Goal: Contribute content

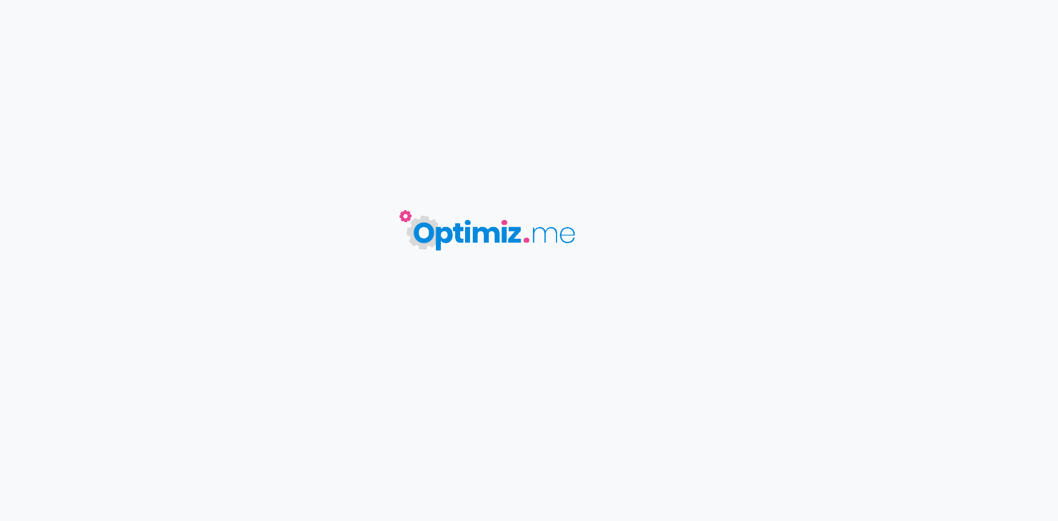
type input "5 raisons de venir aux Sources du lac d'Annecy en automne (et pas en été !)"
type input "Les couleurs de l'automne : idées de [PERSON_NAME] pour profiter de l'été indien"
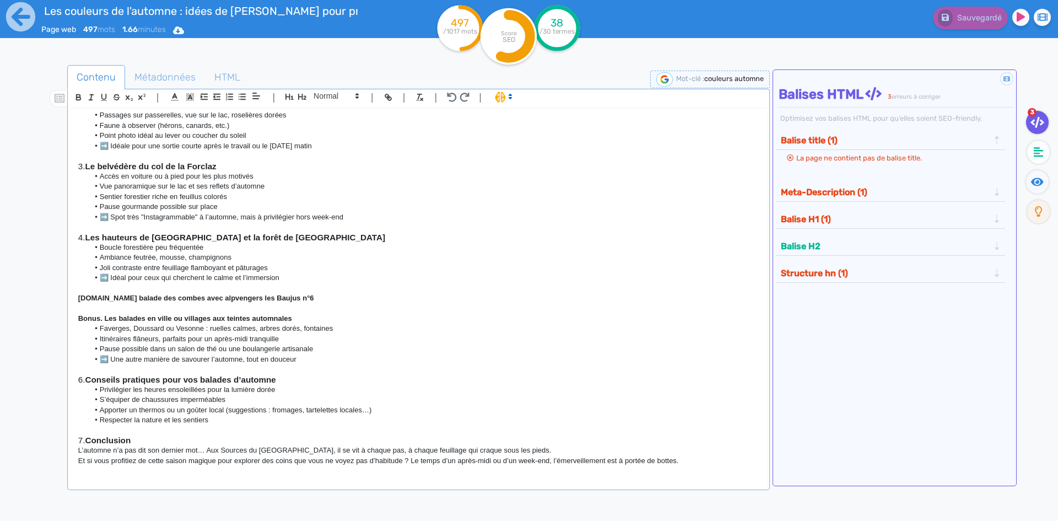
scroll to position [221, 0]
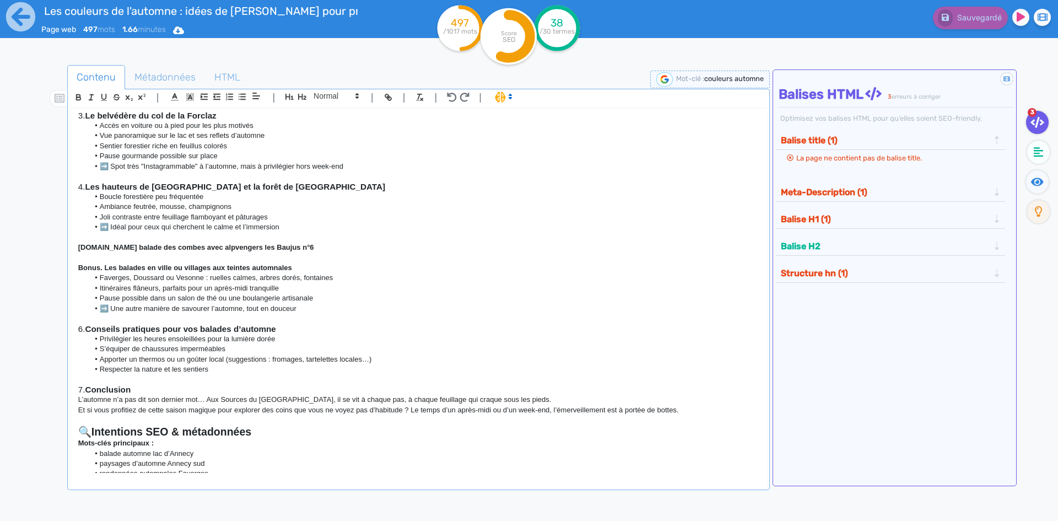
click at [299, 230] on li "➡️ Idéal pour ceux qui cherchent le calme et l’immersion" at bounding box center [424, 227] width 670 height 10
click at [309, 249] on p "5.La balade des combes avec alpvengers les Baujus n°6" at bounding box center [418, 248] width 681 height 10
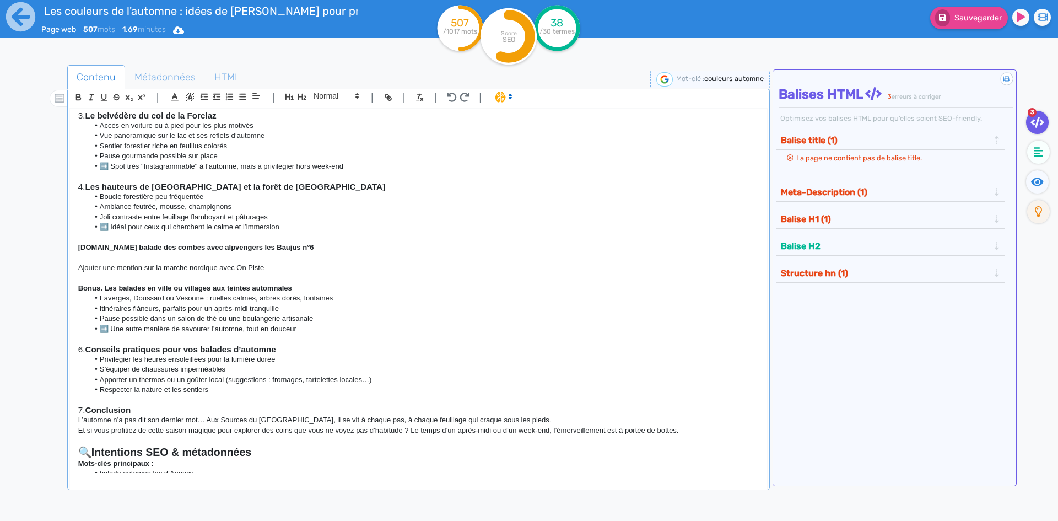
click at [364, 265] on p "Ajouter une mention sur la marche nordique avec On Piste" at bounding box center [418, 268] width 681 height 10
click at [189, 295] on li "Faverges, Doussard ou Vesonne : ruelles calmes, arbres dorés, fontaines" at bounding box center [424, 298] width 670 height 10
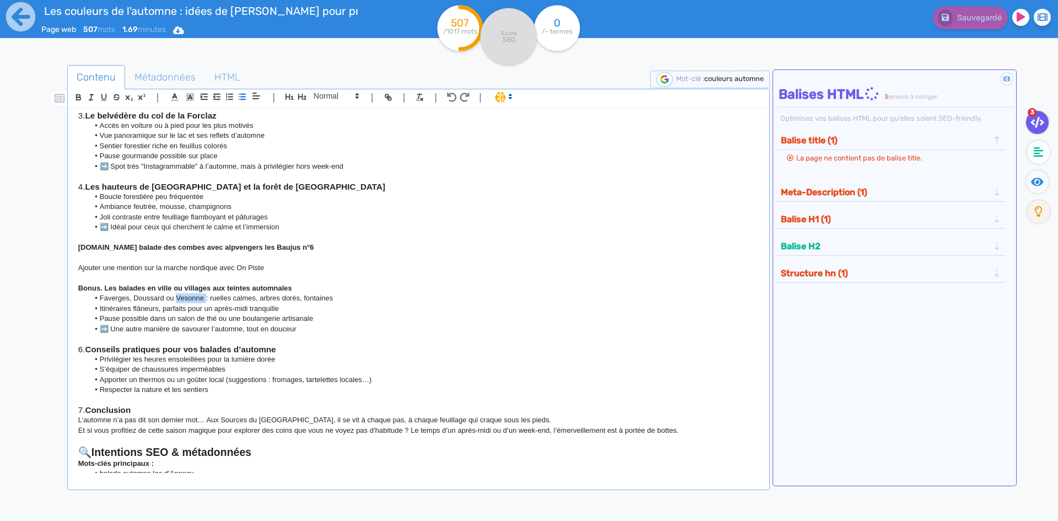
click at [189, 295] on li "Faverges, Doussard ou Vesonne : ruelles calmes, arbres dorés, fontaines" at bounding box center [424, 298] width 670 height 10
click at [506, 285] on p "Bonus. Les balades en ville ou villages aux teintes automnales" at bounding box center [418, 288] width 681 height 10
click at [184, 296] on li "Faverges, Doussard ou Vesonne : ruelles calmes, arbres dorés, fontaines" at bounding box center [424, 298] width 670 height 10
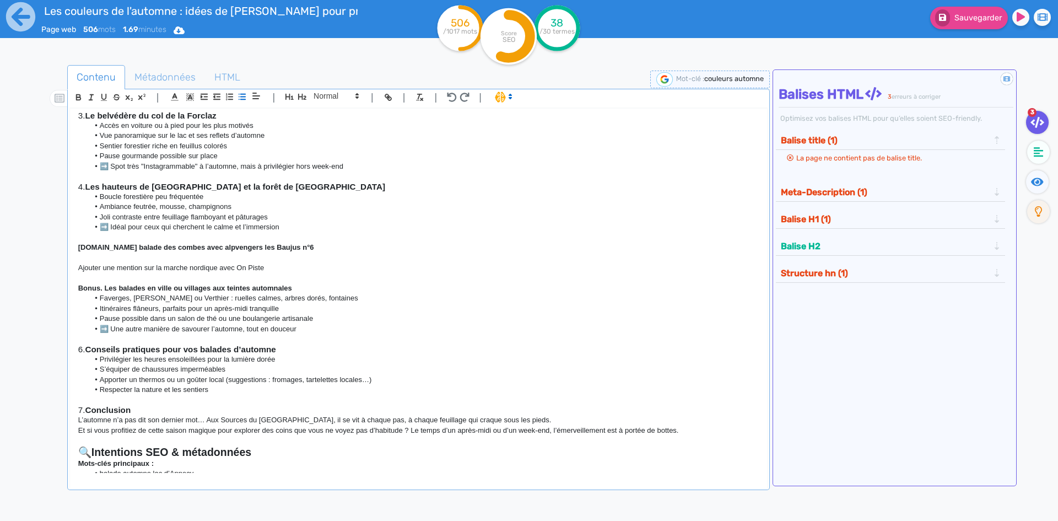
click at [268, 297] on li "Faverges, Doussard ou Verthier : ruelles calmes, arbres dorés, fontaines" at bounding box center [424, 298] width 670 height 10
drag, startPoint x: 268, startPoint y: 297, endPoint x: 277, endPoint y: 297, distance: 8.8
click at [269, 297] on li "Faverges, Doussard ou Verthier : ruelles calmes, arbres dorés, fontaines" at bounding box center [424, 298] width 670 height 10
click at [311, 304] on li "Itinéraires flâneurs, parfaits pour un après-midi tranquille" at bounding box center [424, 309] width 670 height 10
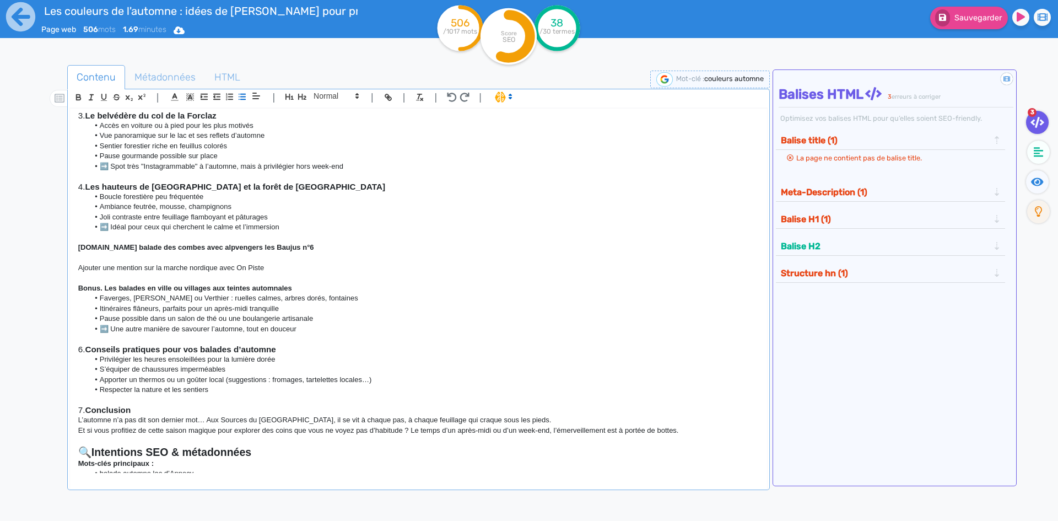
click at [322, 298] on li "Faverges, Doussard ou Verthier : ruelles calmes, arbres dorés, fontaines" at bounding box center [424, 298] width 670 height 10
click at [154, 300] on li "Faverges, Doussard ou Verthier : ruelles calmes, arbres dorés" at bounding box center [424, 298] width 670 height 10
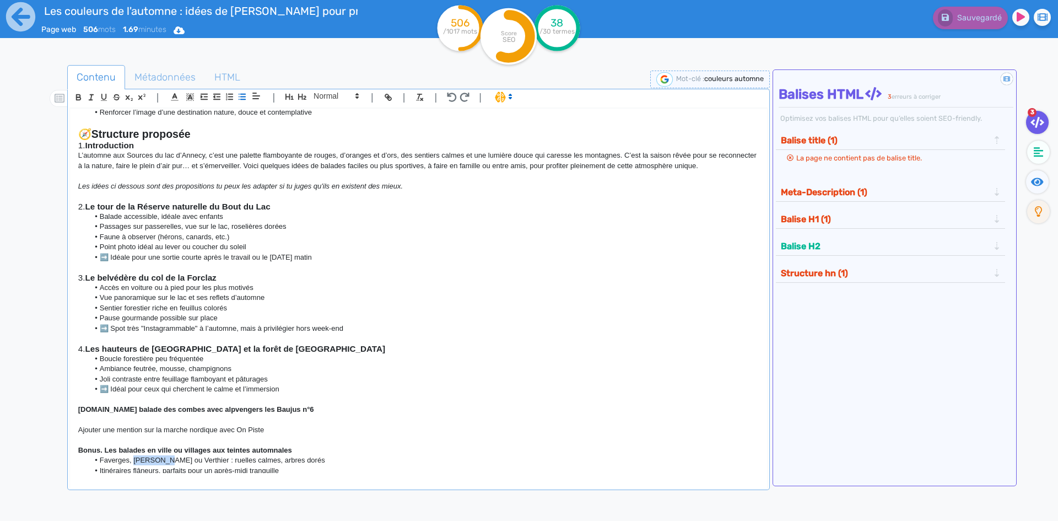
scroll to position [0, 0]
